Goal: Task Accomplishment & Management: Manage account settings

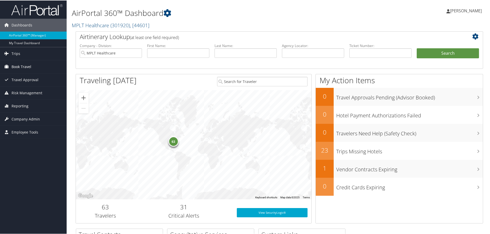
click at [27, 65] on span "Book Travel" at bounding box center [22, 66] width 20 height 13
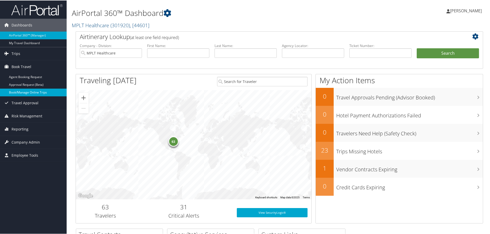
click at [39, 92] on link "Book/Manage Online Trips" at bounding box center [33, 92] width 67 height 8
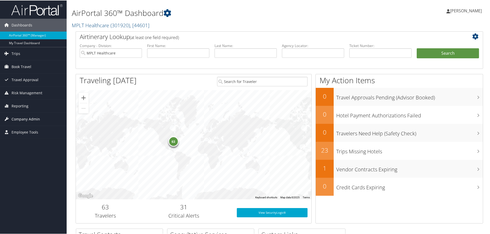
click at [30, 118] on span "Company Admin" at bounding box center [26, 118] width 28 height 13
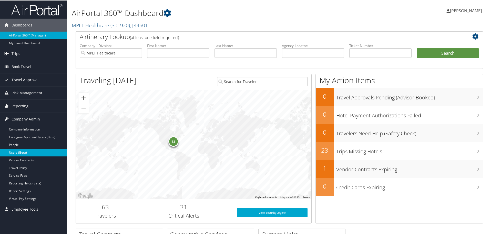
click at [24, 150] on link "Users (Beta)" at bounding box center [33, 152] width 67 height 8
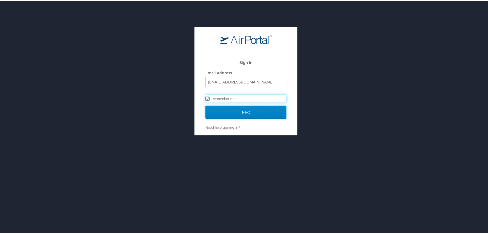
click at [227, 108] on input "Next" at bounding box center [246, 111] width 81 height 13
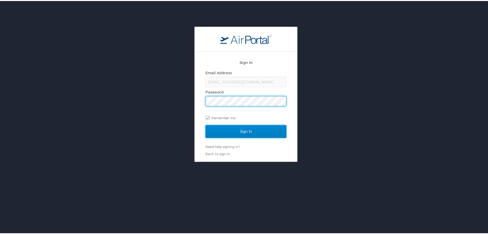
click at [230, 134] on input "Sign In" at bounding box center [246, 130] width 81 height 13
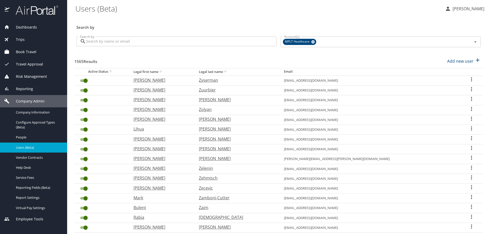
click at [130, 39] on input "Search by" at bounding box center [181, 41] width 190 height 10
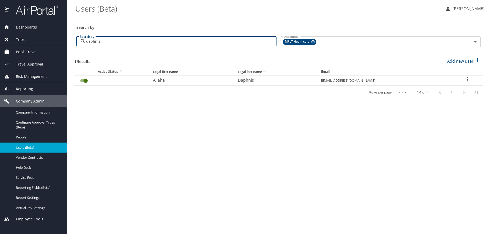
type input "daphnis"
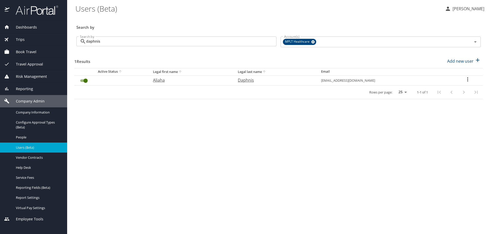
click at [466, 78] on icon "User Search Table" at bounding box center [468, 79] width 6 height 6
click at [297, 101] on div at bounding box center [246, 117] width 492 height 234
click at [86, 81] on input "User Search Table" at bounding box center [85, 80] width 18 height 6
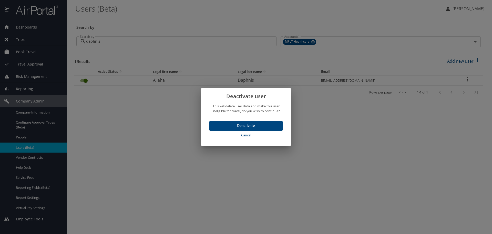
click at [262, 126] on span "Deactivate" at bounding box center [246, 125] width 65 height 6
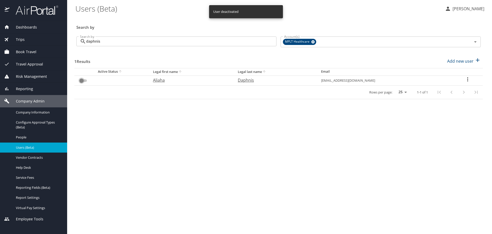
click at [84, 81] on input "User Search Table" at bounding box center [81, 80] width 18 height 6
checkbox input "false"
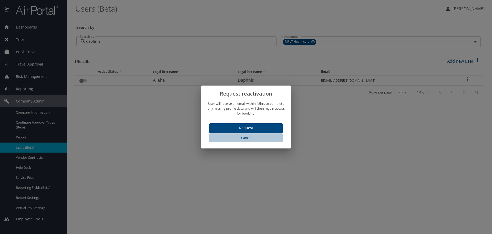
click at [245, 138] on span "Cancel" at bounding box center [245, 138] width 69 height 6
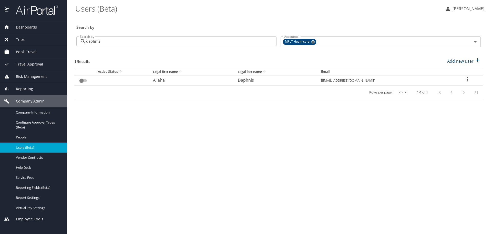
click at [458, 61] on p "Add new user" at bounding box center [460, 61] width 26 height 6
select select "US"
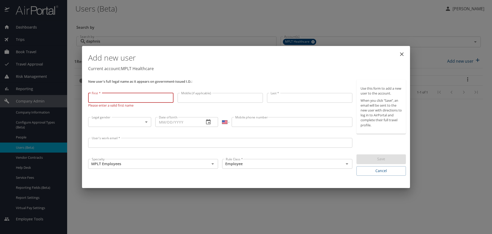
click at [105, 100] on input "First *" at bounding box center [130, 98] width 85 height 10
type input "Aliaha"
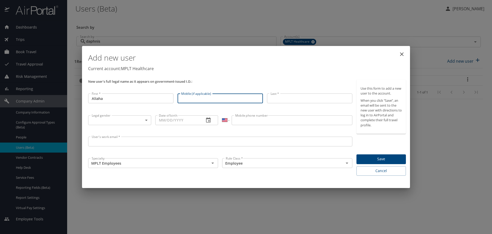
click at [186, 95] on input "Middle (if applicable)" at bounding box center [220, 98] width 85 height 10
type input "[PERSON_NAME]"
click at [288, 96] on input "Last *" at bounding box center [309, 98] width 85 height 10
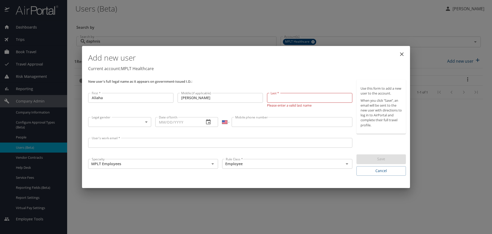
click at [295, 97] on input "Last *" at bounding box center [309, 98] width 85 height 10
type input "Daphnis"
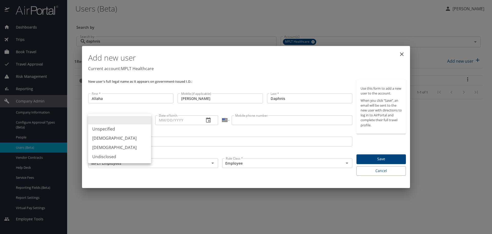
click at [101, 124] on body "Dashboards AirPortal 360™ Manager My Travel Dashboard Trips Airtinerary® Lookup…" at bounding box center [246, 117] width 492 height 234
click at [102, 148] on li "[DEMOGRAPHIC_DATA]" at bounding box center [119, 147] width 63 height 9
type input "[DEMOGRAPHIC_DATA]"
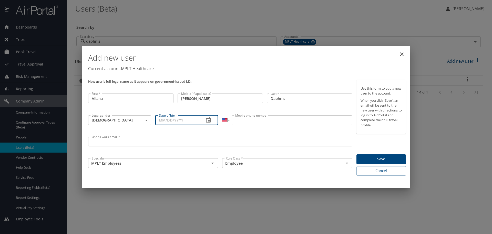
click at [174, 117] on input "Date of birth" at bounding box center [177, 120] width 45 height 10
paste input "[DATE]"
type input "[DATE]"
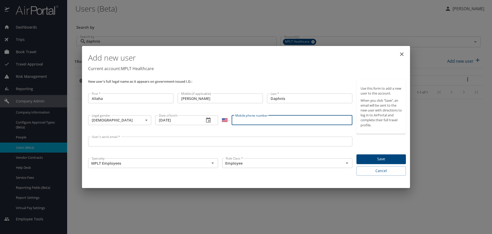
click at [240, 122] on input "Mobile phone number" at bounding box center [292, 120] width 120 height 10
click at [253, 115] on input "Mobile phone number" at bounding box center [292, 120] width 120 height 10
type input "[PHONE_NUMBER]"
click at [141, 142] on input "User's work email *" at bounding box center [220, 141] width 264 height 10
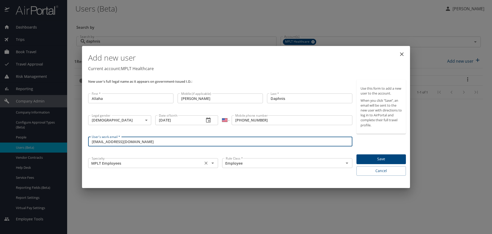
click at [124, 166] on div "MPLT Employees Specialty" at bounding box center [153, 163] width 130 height 10
type input "[EMAIL_ADDRESS][DOMAIN_NAME]"
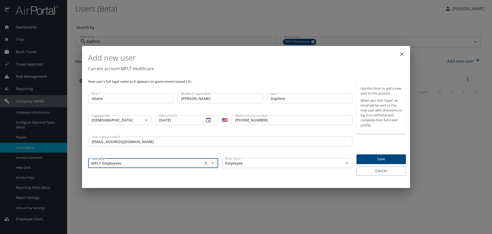
click at [156, 162] on input "MPLT Employees" at bounding box center [146, 162] width 112 height 7
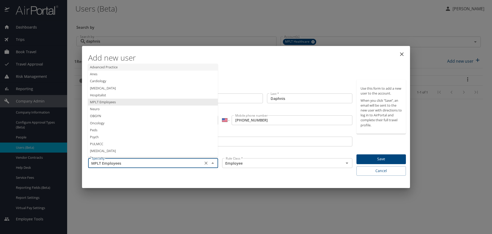
click at [109, 67] on li "Advanced Practice" at bounding box center [153, 67] width 130 height 7
type input "Advanced Practice"
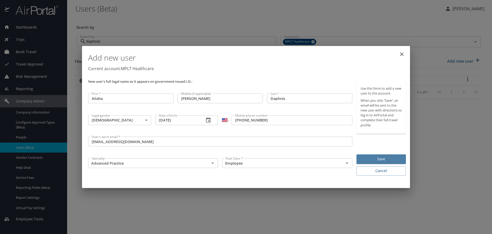
click at [374, 159] on span "Save" at bounding box center [381, 159] width 41 height 6
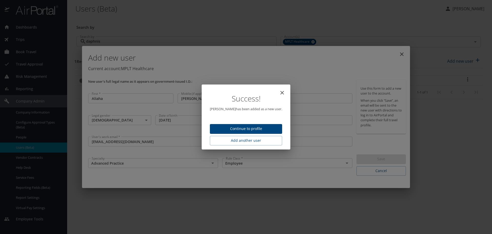
click at [262, 128] on span "Continue to profile" at bounding box center [246, 128] width 64 height 6
select select "US"
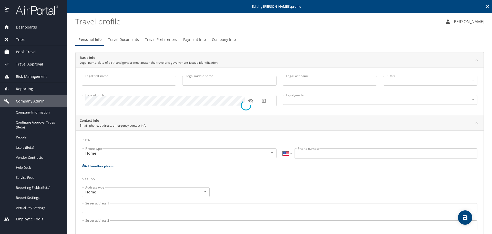
type input "Aliaha"
type input "[PERSON_NAME]"
type input "Daphnis"
type input "[DEMOGRAPHIC_DATA]"
select select "US"
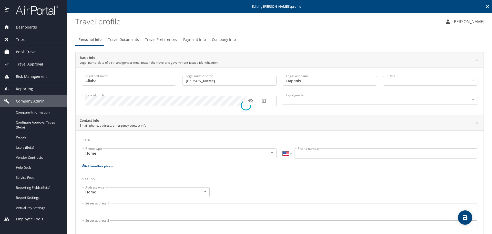
select select "US"
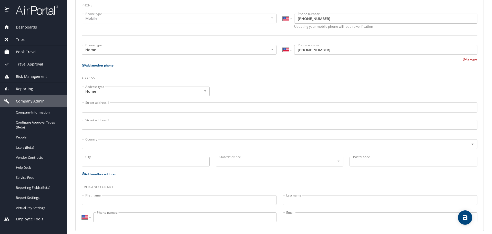
scroll to position [140, 0]
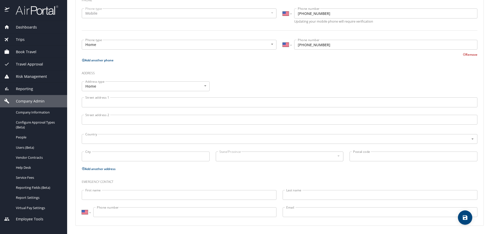
click at [113, 104] on input "Street address 1" at bounding box center [280, 102] width 396 height 10
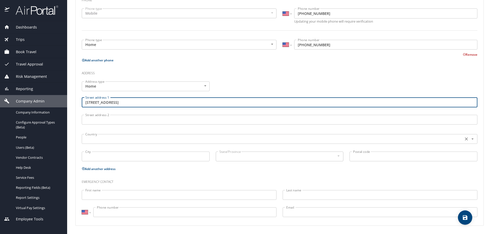
type input "[STREET_ADDRESS]"
click at [98, 139] on input "text" at bounding box center [272, 138] width 378 height 7
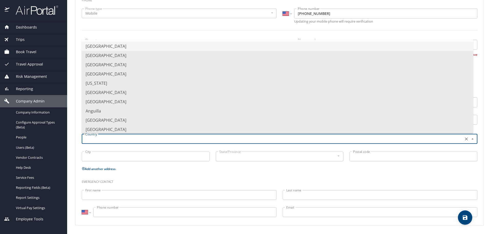
click at [115, 49] on li "[GEOGRAPHIC_DATA]" at bounding box center [278, 46] width 392 height 9
type input "[GEOGRAPHIC_DATA]"
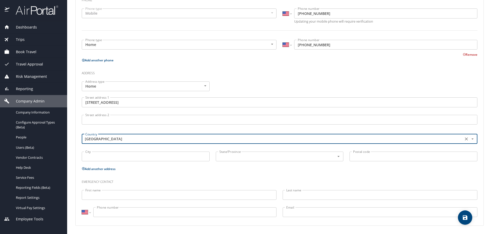
click at [96, 158] on input "City" at bounding box center [146, 156] width 128 height 10
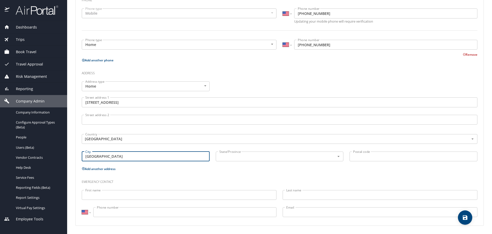
type input "[GEOGRAPHIC_DATA]"
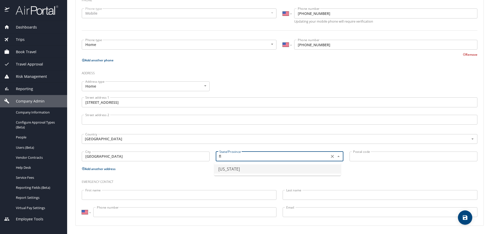
click at [241, 170] on li "[US_STATE]" at bounding box center [277, 168] width 127 height 9
type input "[US_STATE]"
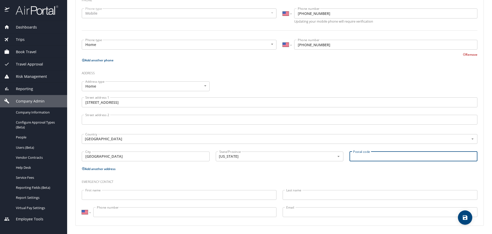
click at [374, 153] on input "Postal code" at bounding box center [414, 156] width 128 height 10
type input "33054"
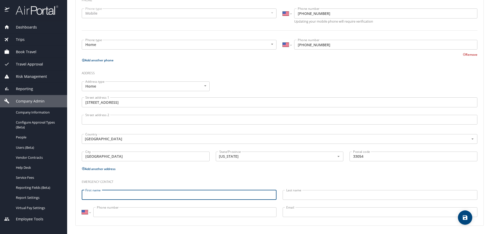
click at [124, 194] on input "First name" at bounding box center [179, 195] width 195 height 10
type input "[PERSON_NAME]"
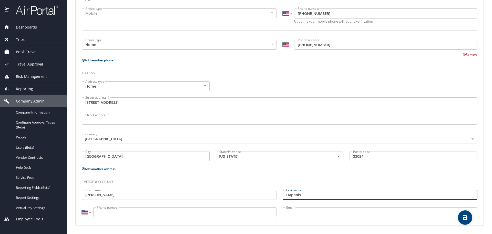
type input "Daphnis"
click at [99, 215] on input "Phone number" at bounding box center [184, 212] width 183 height 10
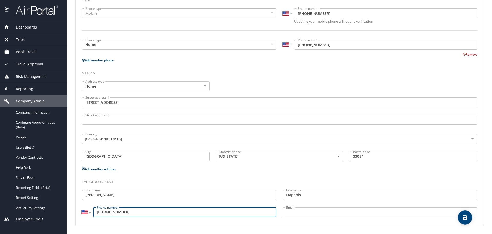
type input "[PHONE_NUMBER]"
click at [466, 217] on icon "save" at bounding box center [465, 217] width 5 height 5
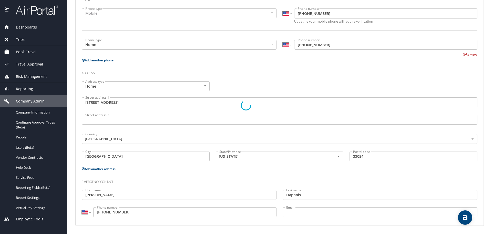
select select "US"
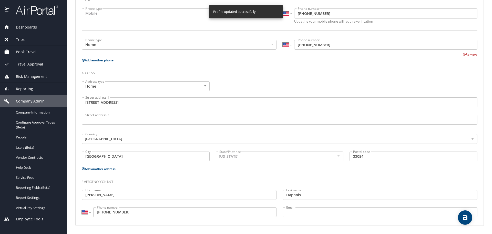
select select "US"
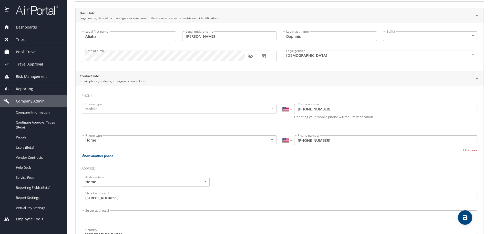
scroll to position [0, 0]
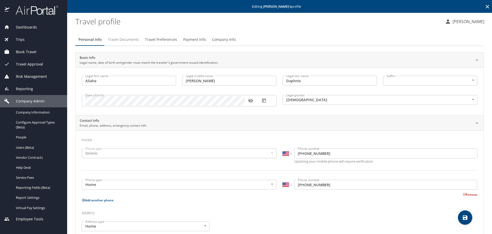
click at [115, 41] on span "Travel Documents" at bounding box center [123, 39] width 31 height 6
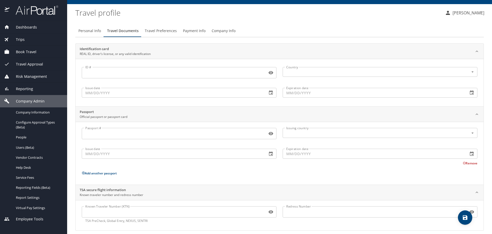
scroll to position [14, 0]
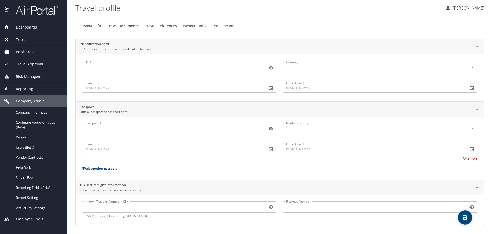
click at [123, 210] on input "Known Traveler Number (KTN)" at bounding box center [174, 207] width 184 height 10
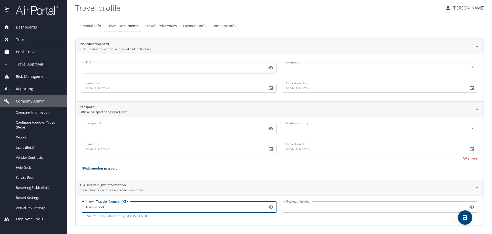
type input "164381368"
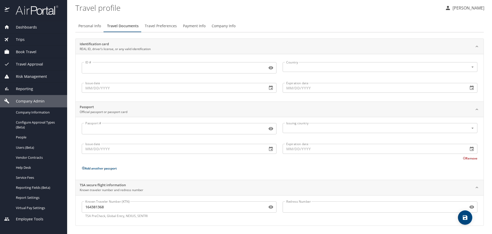
click at [91, 208] on input "164381368" at bounding box center [174, 207] width 184 height 10
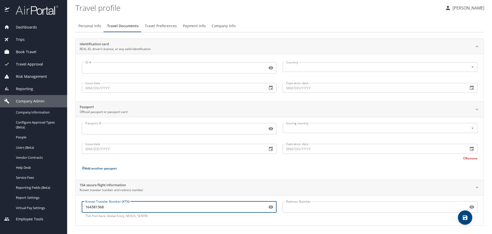
click at [98, 207] on input "164381368" at bounding box center [174, 207] width 184 height 10
click at [106, 207] on input "164381368" at bounding box center [174, 207] width 184 height 10
click at [465, 217] on icon "save" at bounding box center [465, 217] width 5 height 5
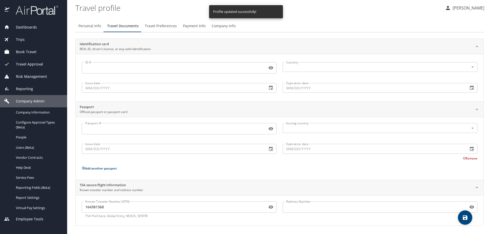
click at [153, 26] on span "Travel Preferences" at bounding box center [161, 26] width 32 height 6
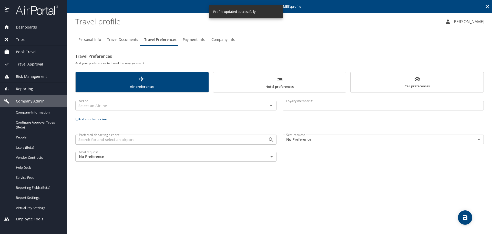
scroll to position [0, 0]
click at [102, 139] on input "Preferred departing airport" at bounding box center [168, 139] width 183 height 7
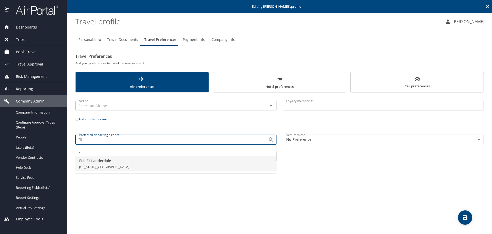
click at [99, 164] on li "FLL - Ft Lauderdale [US_STATE], [GEOGRAPHIC_DATA]" at bounding box center [175, 163] width 201 height 15
type input "FLL - Ft Lauderdale"
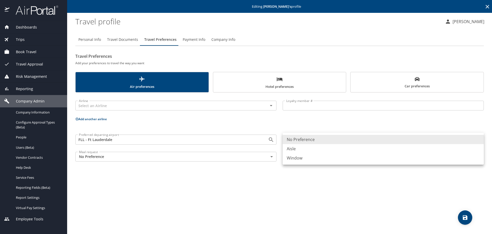
click at [304, 141] on body "Dashboards AirPortal 360™ Manager My Travel Dashboard Trips Airtinerary® Lookup…" at bounding box center [246, 117] width 492 height 234
click at [294, 156] on li "Window" at bounding box center [383, 157] width 201 height 9
type input "Window"
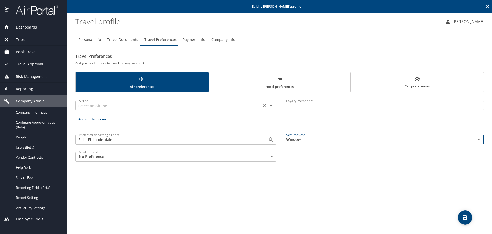
click at [91, 103] on input "text" at bounding box center [168, 105] width 183 height 7
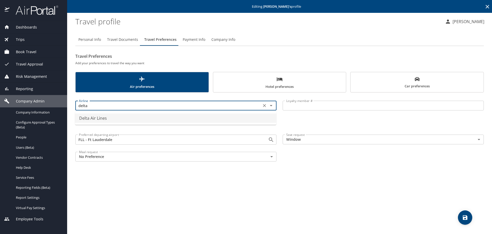
click at [98, 119] on li "Delta Air Lines" at bounding box center [175, 117] width 201 height 9
type input "Delta Air Lines"
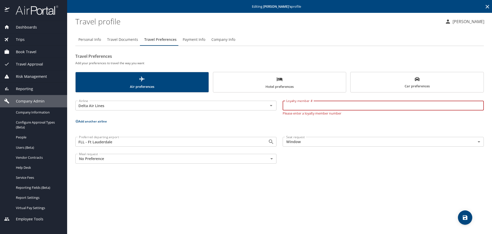
click at [344, 108] on input "Loyalty member #" at bounding box center [383, 105] width 201 height 10
paste input "9769252637"
type input "9769252637"
click at [99, 120] on button "Add another airline" at bounding box center [91, 121] width 32 height 4
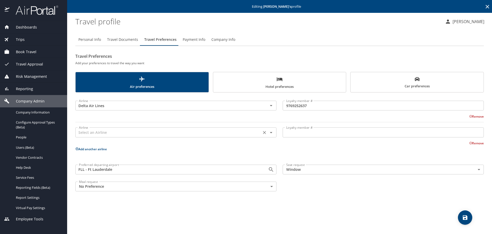
click at [109, 134] on input "text" at bounding box center [168, 132] width 183 height 7
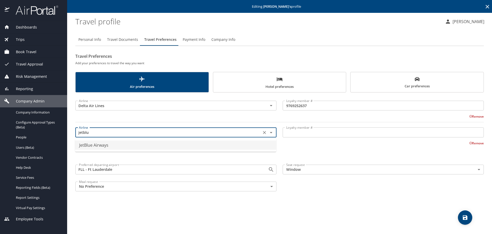
click at [106, 148] on li "JetBlue Airways" at bounding box center [175, 144] width 201 height 9
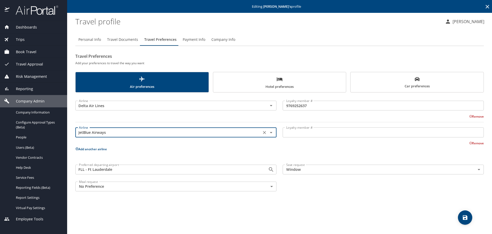
type input "JetBlue Airways"
click at [343, 132] on input "Loyalty member #" at bounding box center [383, 132] width 201 height 10
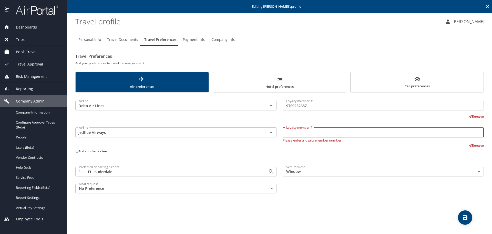
paste input "3531740840"
type input "3531740840"
click at [76, 150] on icon at bounding box center [76, 150] width 3 height 3
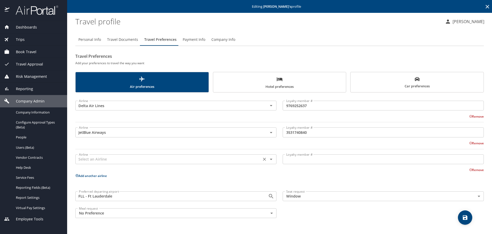
click at [100, 164] on div "Airline" at bounding box center [175, 159] width 201 height 10
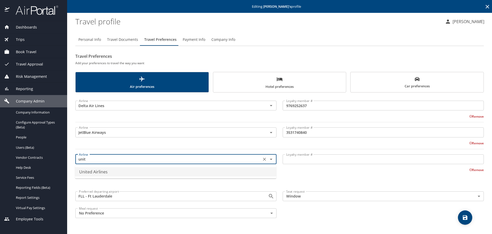
click at [106, 174] on li "United Airlines" at bounding box center [175, 171] width 201 height 9
type input "United Airlines"
click at [325, 157] on input "Loyalty member #" at bounding box center [383, 159] width 201 height 10
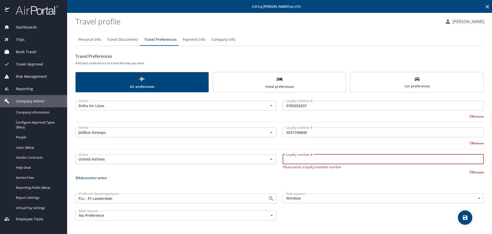
paste input "NVH15286"
type input "NVH15286"
click at [276, 175] on p "Add another airline" at bounding box center [279, 177] width 409 height 6
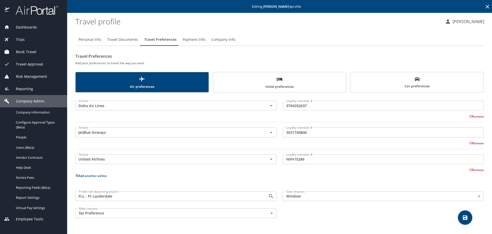
click at [461, 217] on span "save" at bounding box center [465, 217] width 14 height 6
click at [267, 82] on span "Hotel preferences" at bounding box center [279, 83] width 127 height 14
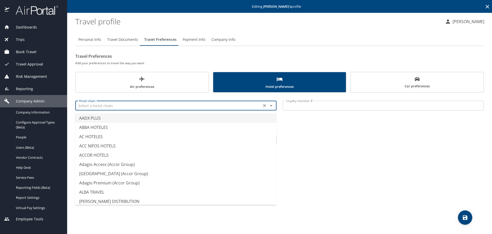
click at [177, 104] on input "text" at bounding box center [168, 105] width 183 height 7
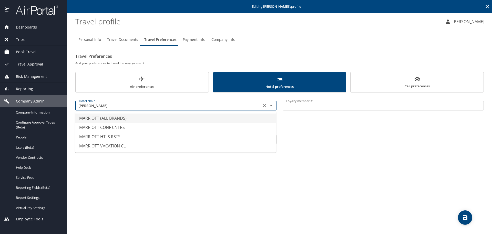
drag, startPoint x: 126, startPoint y: 121, endPoint x: 251, endPoint y: 100, distance: 126.6
click at [130, 119] on li "MARRIOTT (ALL BRANDS)" at bounding box center [175, 117] width 201 height 9
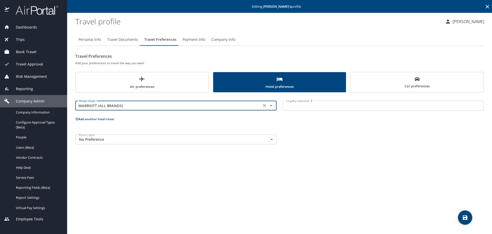
type input "MARRIOTT (ALL BRANDS)"
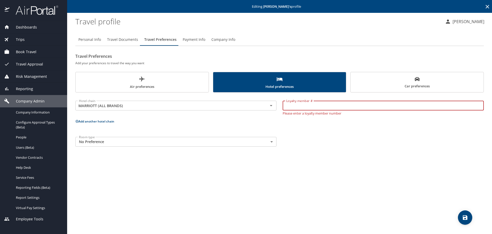
click at [310, 105] on input "Loyalty member #" at bounding box center [383, 105] width 201 height 10
paste input "5325905 0 4"
click at [306, 105] on input "5325905 0 4" at bounding box center [383, 105] width 201 height 10
click at [302, 105] on input "5325905 04" at bounding box center [383, 105] width 201 height 10
type input "532590504"
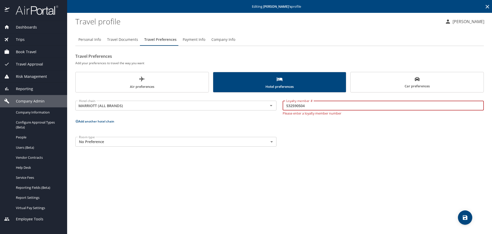
click at [311, 139] on div "Room type No Preference NotApplicable Room type" at bounding box center [279, 142] width 415 height 16
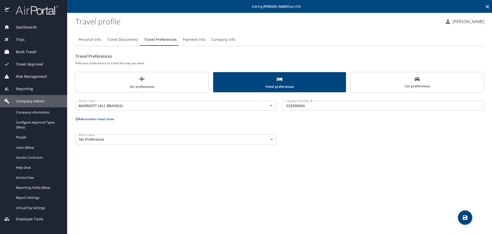
click at [460, 215] on span "save" at bounding box center [465, 217] width 14 height 6
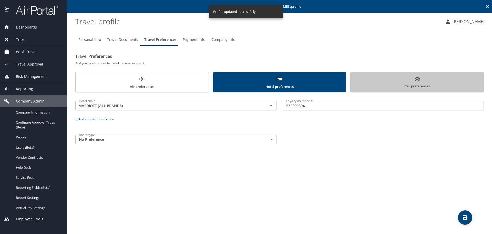
click at [367, 85] on span "Car preferences" at bounding box center [417, 82] width 127 height 13
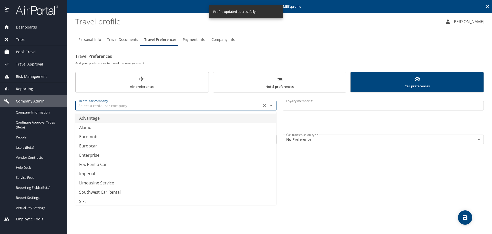
click at [118, 108] on input "text" at bounding box center [168, 105] width 183 height 7
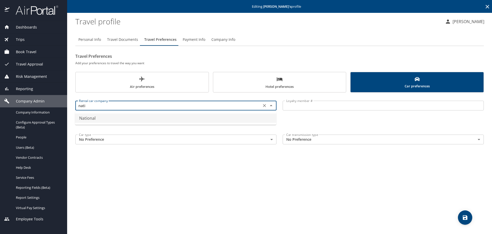
click at [124, 119] on li "National" at bounding box center [175, 117] width 201 height 9
type input "National"
click at [337, 104] on input "Loyalty member #" at bounding box center [383, 105] width 201 height 10
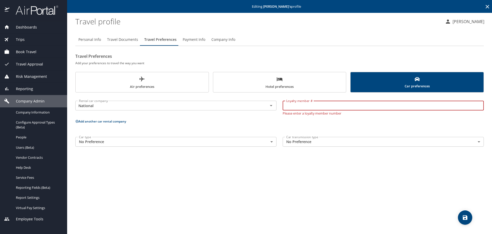
paste input "820953453"
type input "820953453"
click at [336, 179] on div "Personal Info Travel Documents Travel Preferences Payment Info Company Info Tra…" at bounding box center [279, 131] width 409 height 204
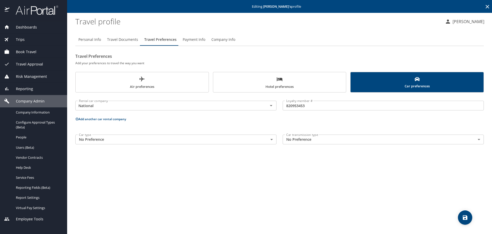
click at [469, 216] on span "save" at bounding box center [465, 217] width 14 height 6
click at [225, 39] on span "Company Info" at bounding box center [223, 39] width 24 height 6
